Goal: Task Accomplishment & Management: Use online tool/utility

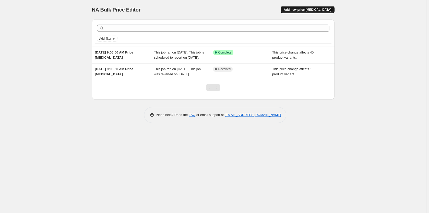
click at [326, 9] on span "Add new price [MEDICAL_DATA]" at bounding box center [308, 10] width 48 height 4
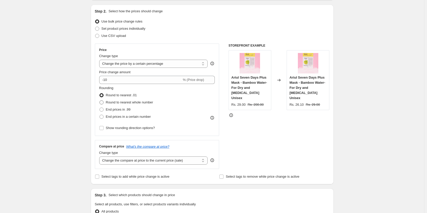
scroll to position [51, 0]
click at [149, 62] on select "Change the price to a certain amount Change the price by a certain amount Chang…" at bounding box center [153, 63] width 109 height 8
select select "pcap"
click at [100, 59] on select "Change the price to a certain amount Change the price by a certain amount Chang…" at bounding box center [153, 63] width 109 height 8
type input "-20"
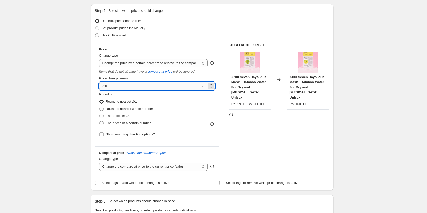
click at [155, 86] on input "-20" at bounding box center [149, 86] width 101 height 8
click at [129, 169] on select "Change the compare at price to the current price (sale) Change the compare at p…" at bounding box center [153, 166] width 109 height 8
select select "remove"
click at [100, 162] on select "Change the compare at price to the current price (sale) Change the compare at p…" at bounding box center [153, 166] width 109 height 8
click at [140, 64] on select "Change the price to a certain amount Change the price by a certain amount Chang…" at bounding box center [153, 63] width 109 height 8
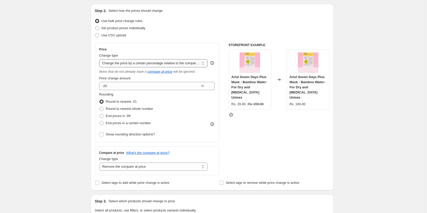
click at [100, 59] on select "Change the price to a certain amount Change the price by a certain amount Chang…" at bounding box center [153, 63] width 109 height 8
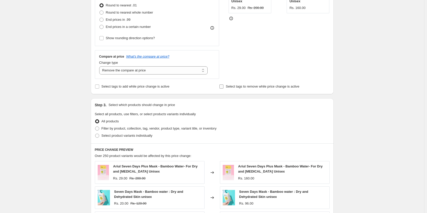
scroll to position [204, 0]
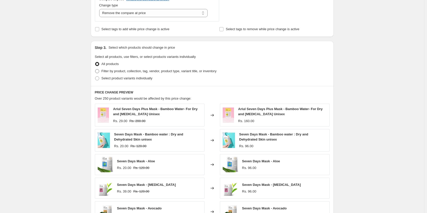
click at [119, 71] on span "Filter by product, collection, tag, vendor, product type, variant title, or inv…" at bounding box center [158, 71] width 115 height 4
click at [95, 69] on input "Filter by product, collection, tag, vendor, product type, variant title, or inv…" at bounding box center [95, 69] width 0 height 0
radio input "true"
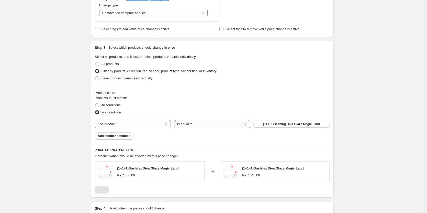
click at [212, 122] on select "Is equal to Is not equal to" at bounding box center [212, 124] width 76 height 8
drag, startPoint x: 212, startPoint y: 122, endPoint x: 230, endPoint y: 122, distance: 18.7
click at [212, 122] on select "Is equal to Is not equal to" at bounding box center [212, 124] width 76 height 8
click at [155, 126] on select "The product The product's collection The product's tag The product's vendor The…" at bounding box center [133, 124] width 76 height 8
select select "collection"
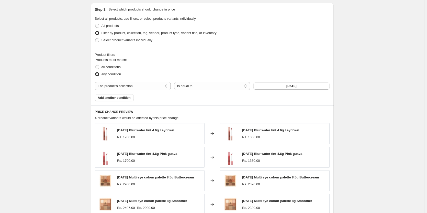
scroll to position [256, 0]
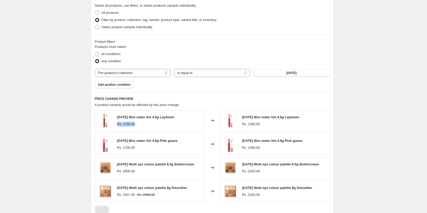
drag, startPoint x: 118, startPoint y: 125, endPoint x: 142, endPoint y: 128, distance: 23.9
click at [142, 128] on div "[DATE] Blur water tint 4.6g Laydown Rs. 1700.00" at bounding box center [150, 120] width 110 height 21
drag, startPoint x: 247, startPoint y: 125, endPoint x: 262, endPoint y: 124, distance: 14.6
click at [262, 124] on div "Rs. 1360.00" at bounding box center [270, 123] width 57 height 5
click at [291, 76] on button "[DATE]" at bounding box center [291, 72] width 76 height 7
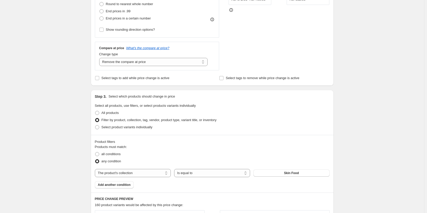
scroll to position [153, 0]
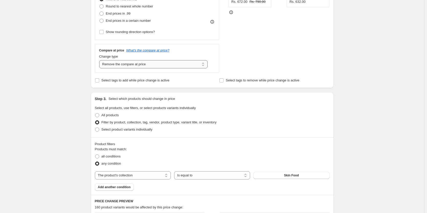
click at [145, 67] on select "Change the compare at price to the current price (sale) Change the compare at p…" at bounding box center [153, 64] width 109 height 8
select select "no_change"
click at [100, 60] on select "Change the compare at price to the current price (sale) Change the compare at p…" at bounding box center [153, 64] width 109 height 8
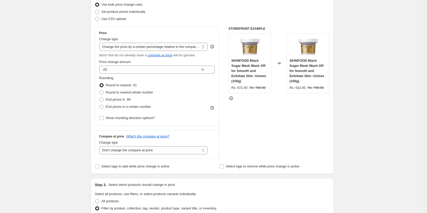
scroll to position [0, 0]
